Goal: Task Accomplishment & Management: Use online tool/utility

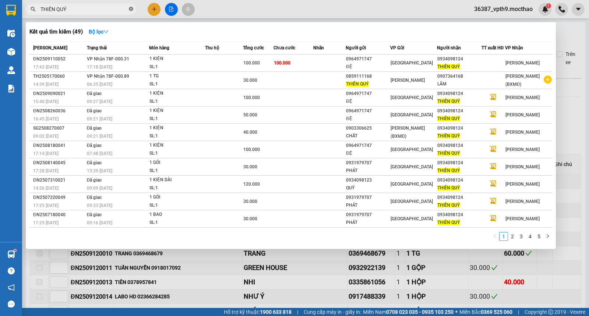
click at [131, 9] on icon "close-circle" at bounding box center [131, 9] width 4 height 4
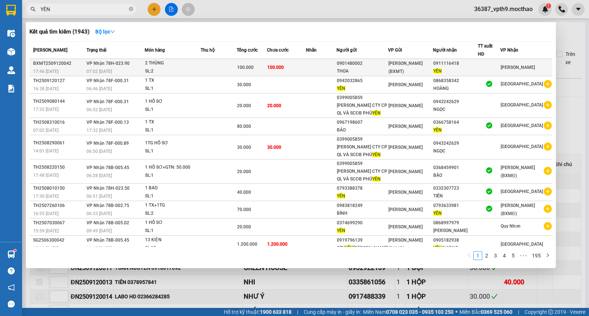
type input "YÊN"
click at [207, 71] on td at bounding box center [219, 67] width 36 height 17
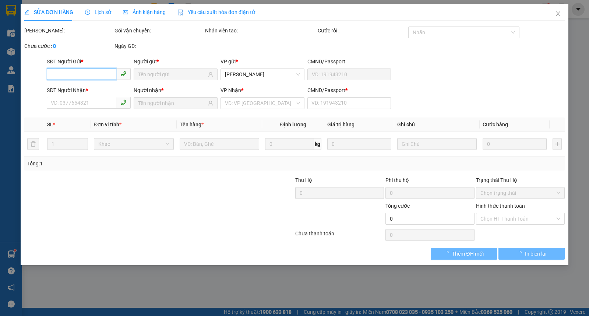
type input "0901480002"
type input "THOA"
type input "0911116418"
type input "YÊN"
type input "0"
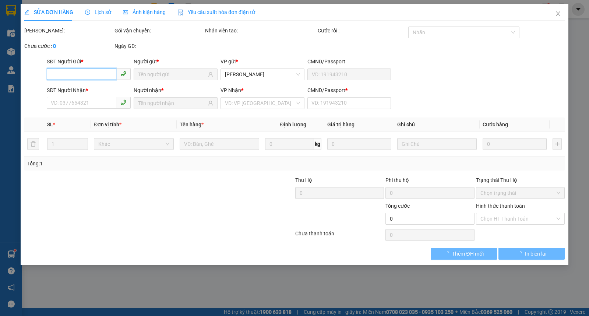
type input "100.000"
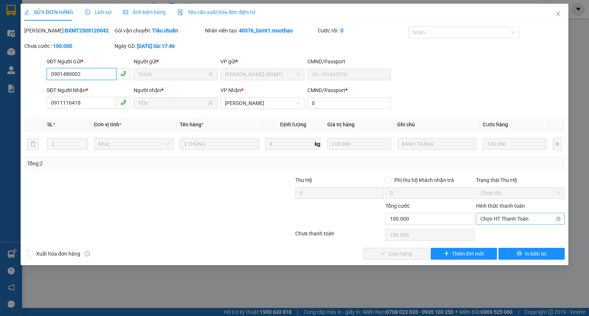
click at [488, 221] on span "Chọn HT Thanh Toán" at bounding box center [521, 218] width 80 height 11
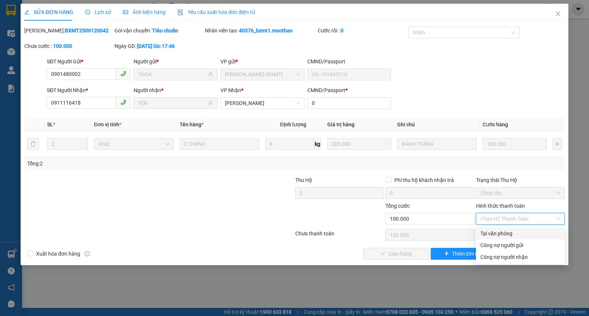
click at [479, 234] on div "Tại văn phòng" at bounding box center [520, 234] width 89 height 12
type input "0"
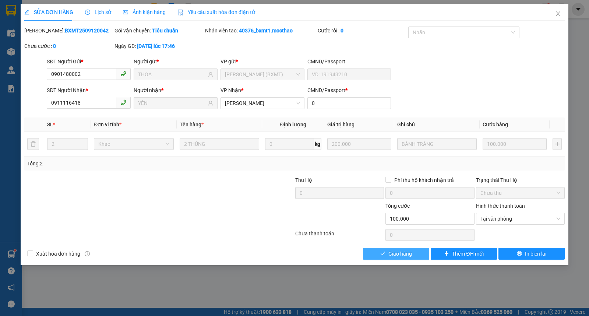
click at [426, 255] on button "Giao hàng" at bounding box center [396, 254] width 66 height 12
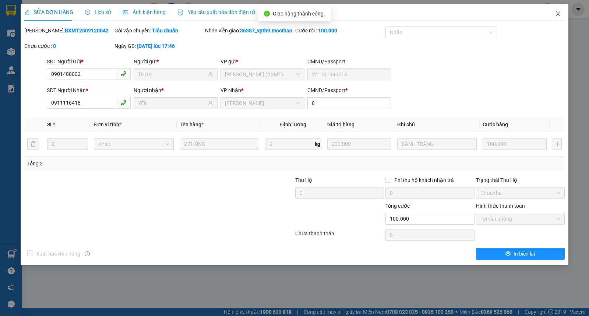
click at [559, 15] on icon "close" at bounding box center [558, 13] width 4 height 4
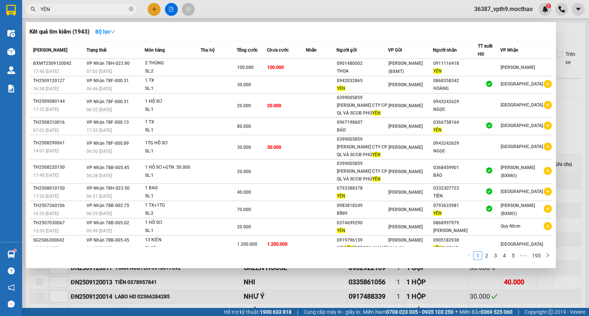
click at [128, 8] on span "YÊN" at bounding box center [81, 9] width 111 height 11
click at [132, 8] on icon "close-circle" at bounding box center [131, 9] width 4 height 4
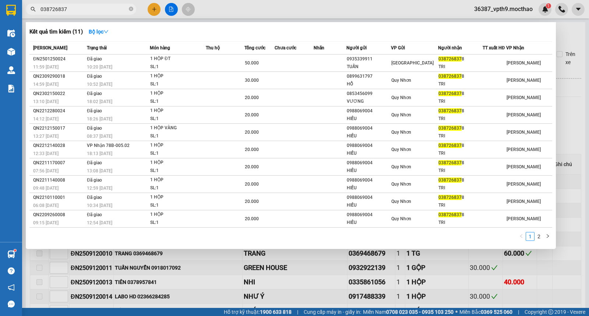
type input "0387268378"
click at [130, 8] on icon "close-circle" at bounding box center [131, 9] width 4 height 4
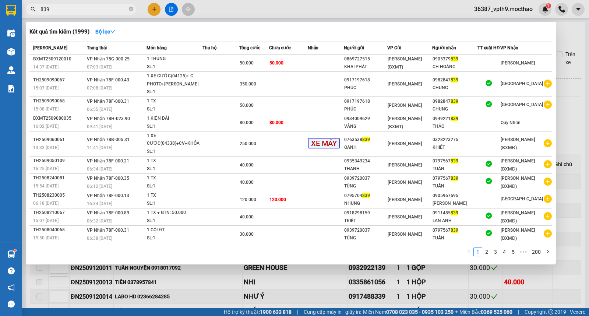
click at [102, 10] on input "839" at bounding box center [84, 9] width 87 height 8
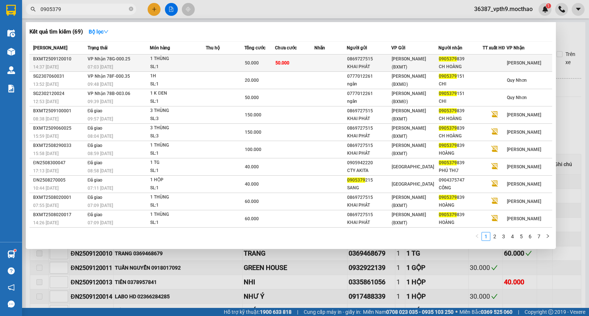
type input "0905379"
click at [149, 62] on td "[PERSON_NAME] 78G-000.25 07:03 [DATE]" at bounding box center [118, 63] width 64 height 17
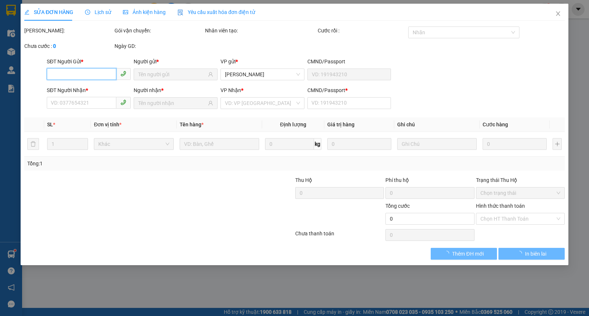
type input "0869727515"
type input "KHAI PHÁT"
type input "0905379839"
type input "CH HOÀNG"
type input "0"
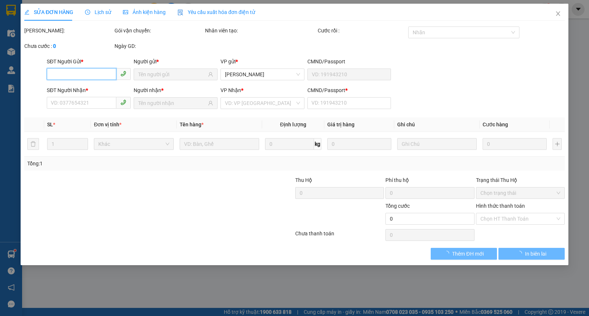
type input "50.000"
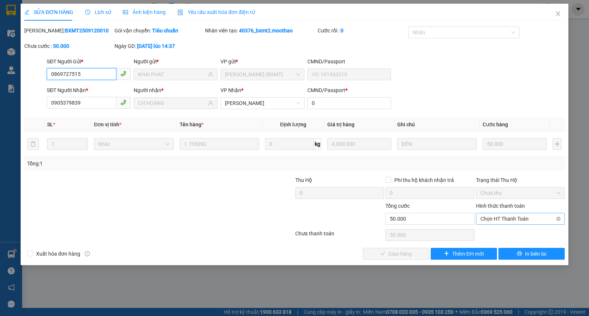
click at [502, 223] on span "Chọn HT Thanh Toán" at bounding box center [521, 218] width 80 height 11
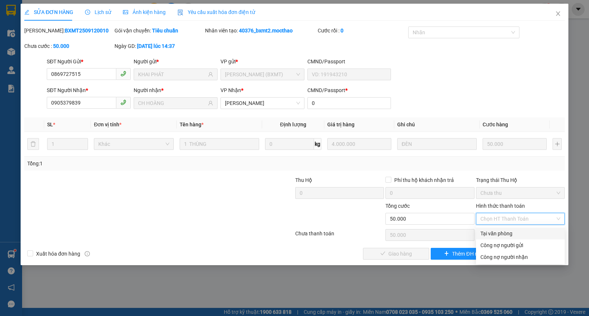
drag, startPoint x: 493, startPoint y: 233, endPoint x: 469, endPoint y: 238, distance: 24.4
click at [492, 233] on div "Tại văn phòng" at bounding box center [521, 234] width 80 height 8
type input "0"
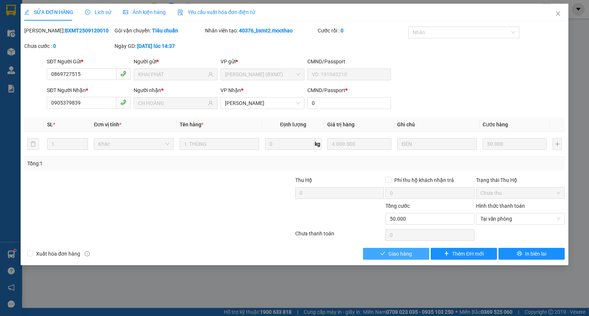
click at [398, 256] on span "Giao hàng" at bounding box center [401, 254] width 24 height 8
